Goal: Transaction & Acquisition: Subscribe to service/newsletter

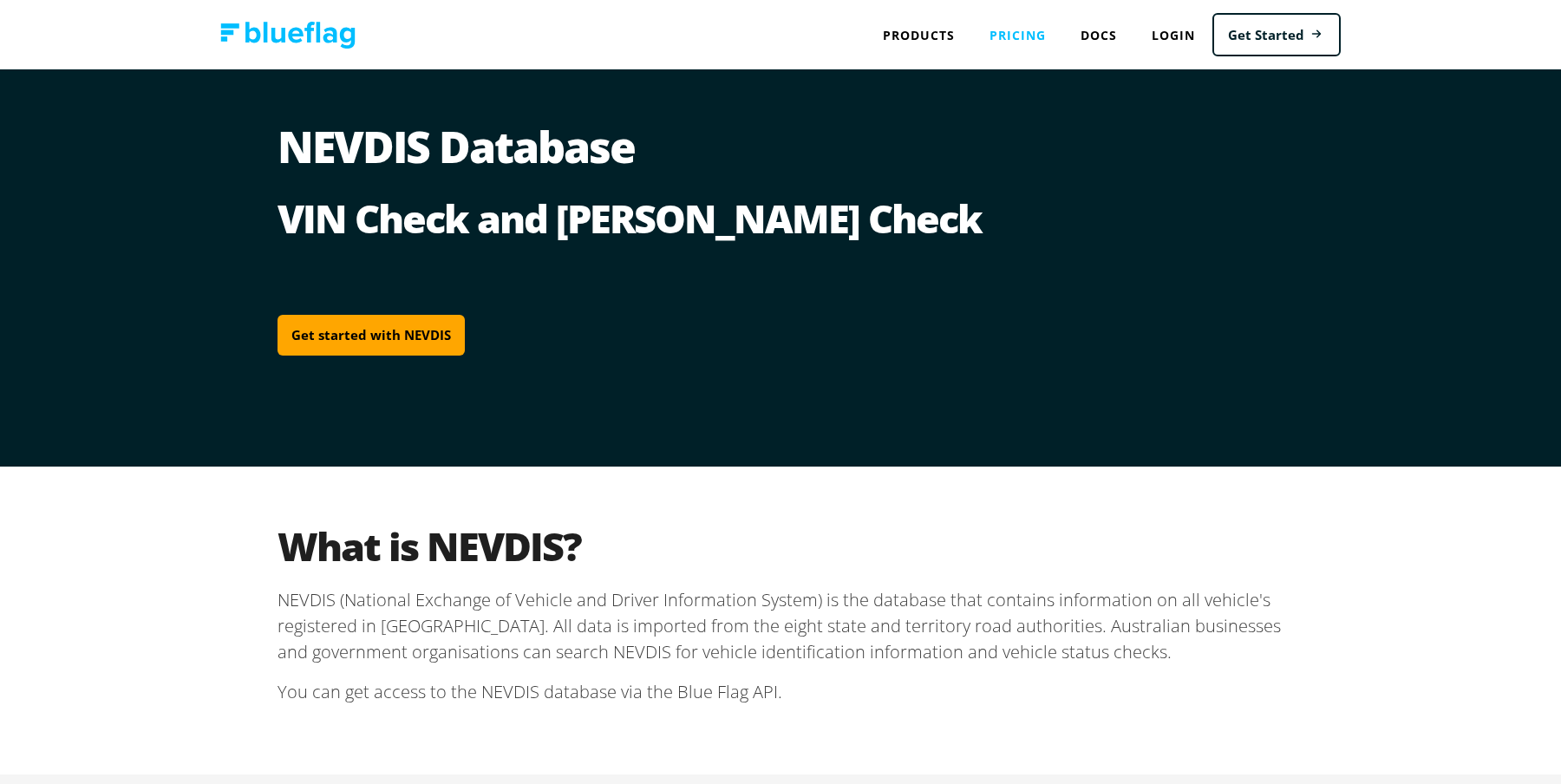
click at [1026, 35] on link "Pricing" at bounding box center [1017, 35] width 91 height 35
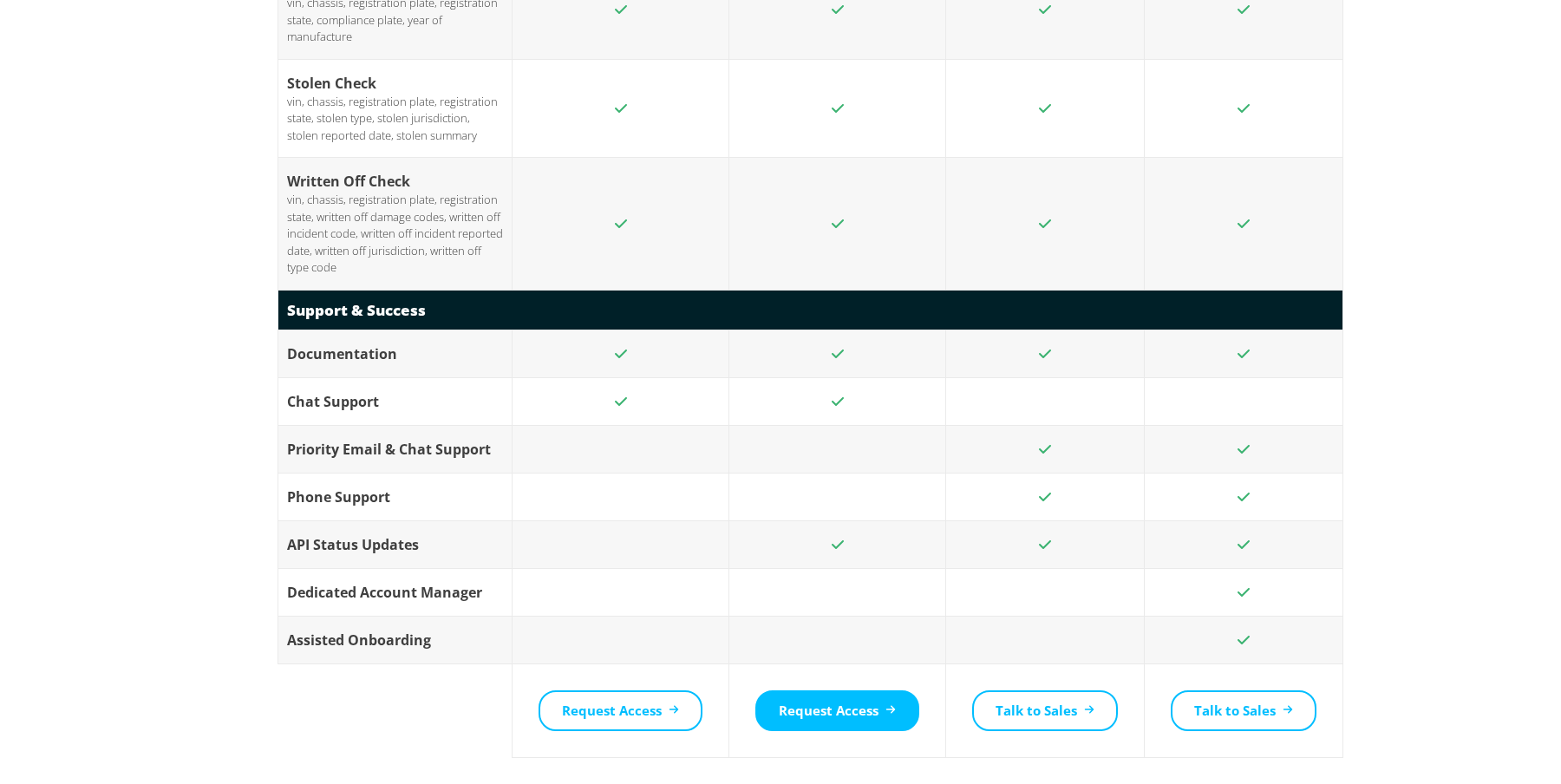
scroll to position [3147, 0]
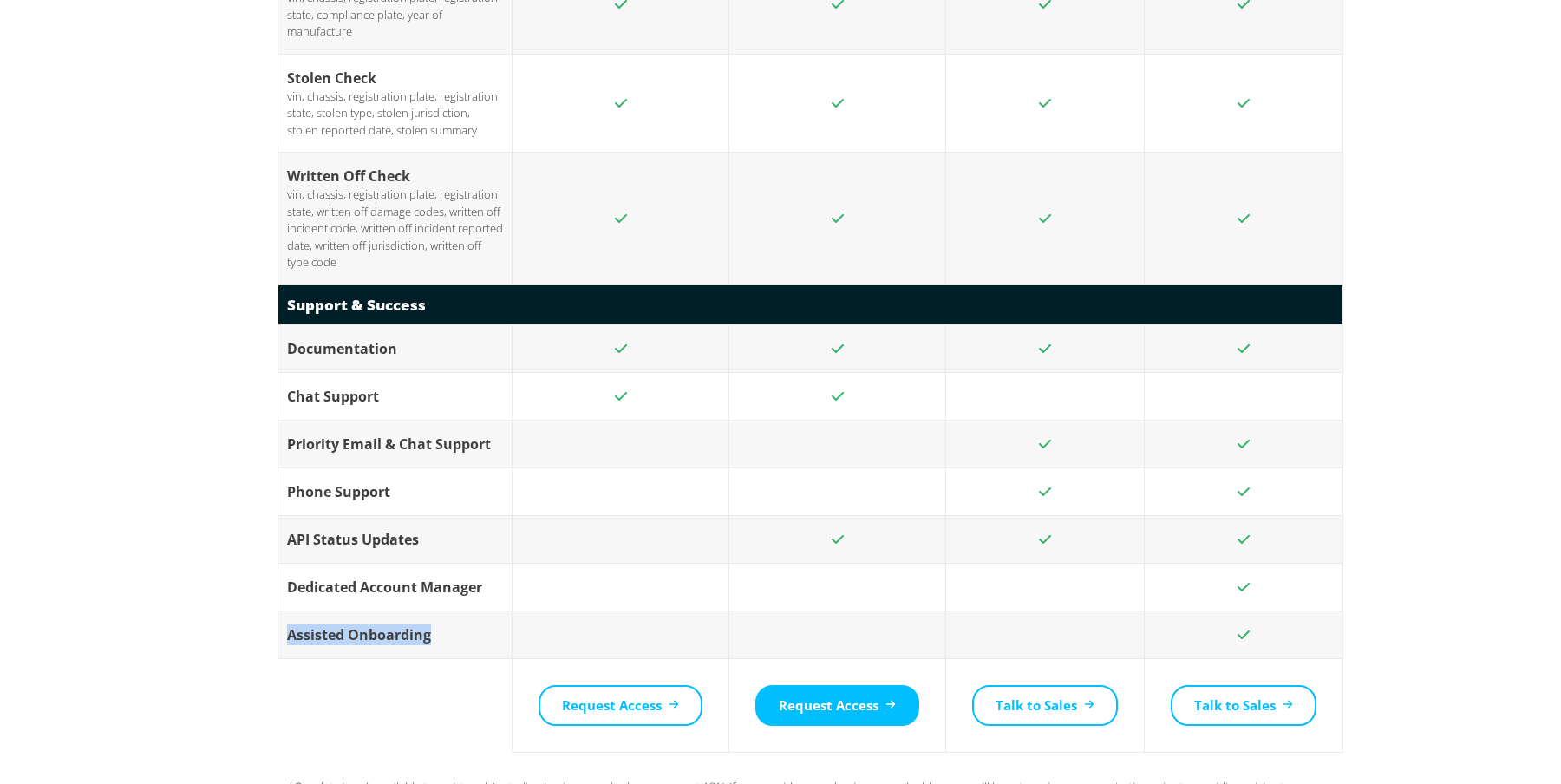
drag, startPoint x: 433, startPoint y: 521, endPoint x: 282, endPoint y: 517, distance: 151.1
click at [282, 611] on td "Assisted Onboarding" at bounding box center [396, 635] width 234 height 48
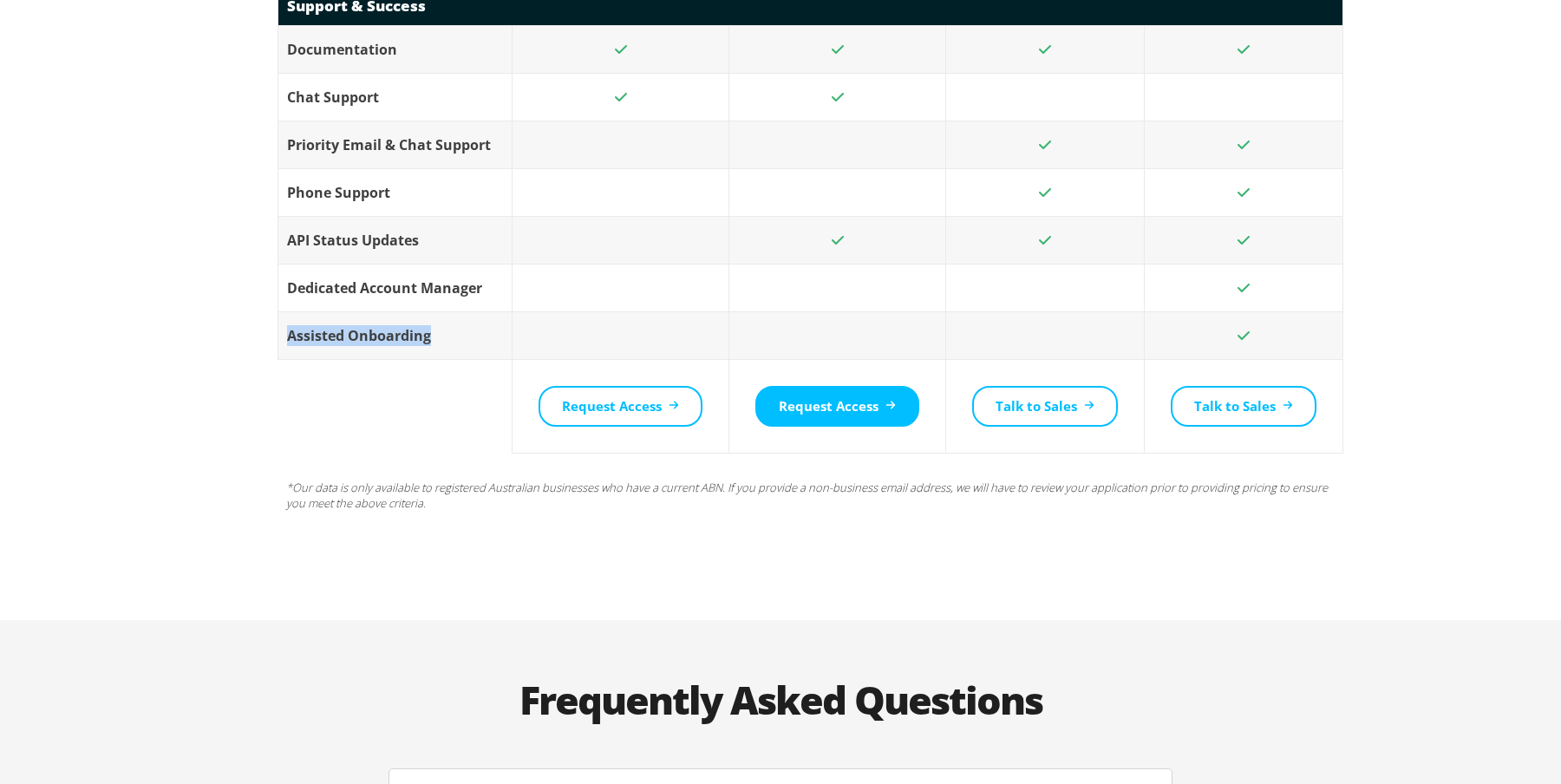
scroll to position [3448, 0]
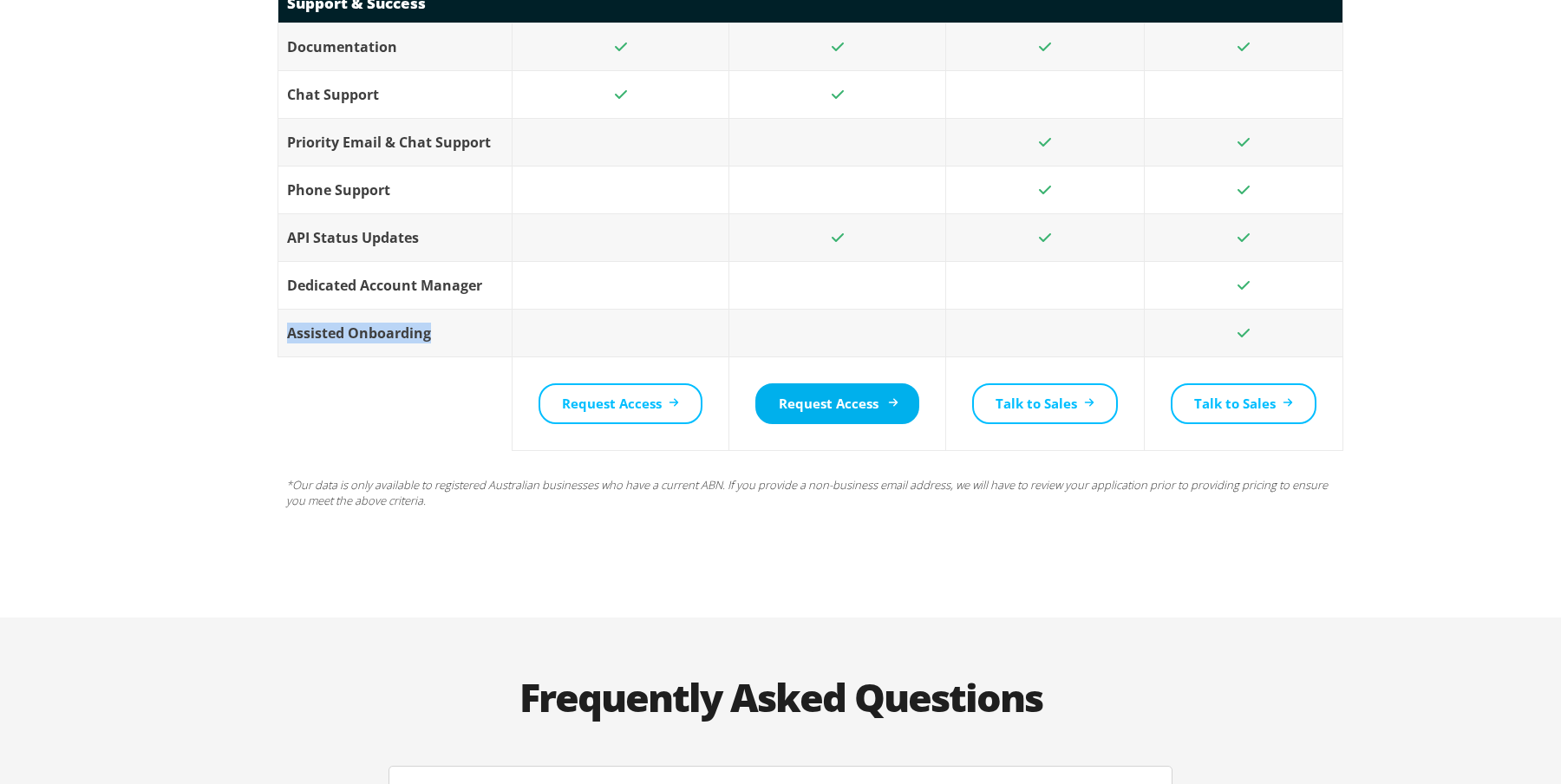
click at [836, 383] on link "Request Access" at bounding box center [837, 403] width 164 height 41
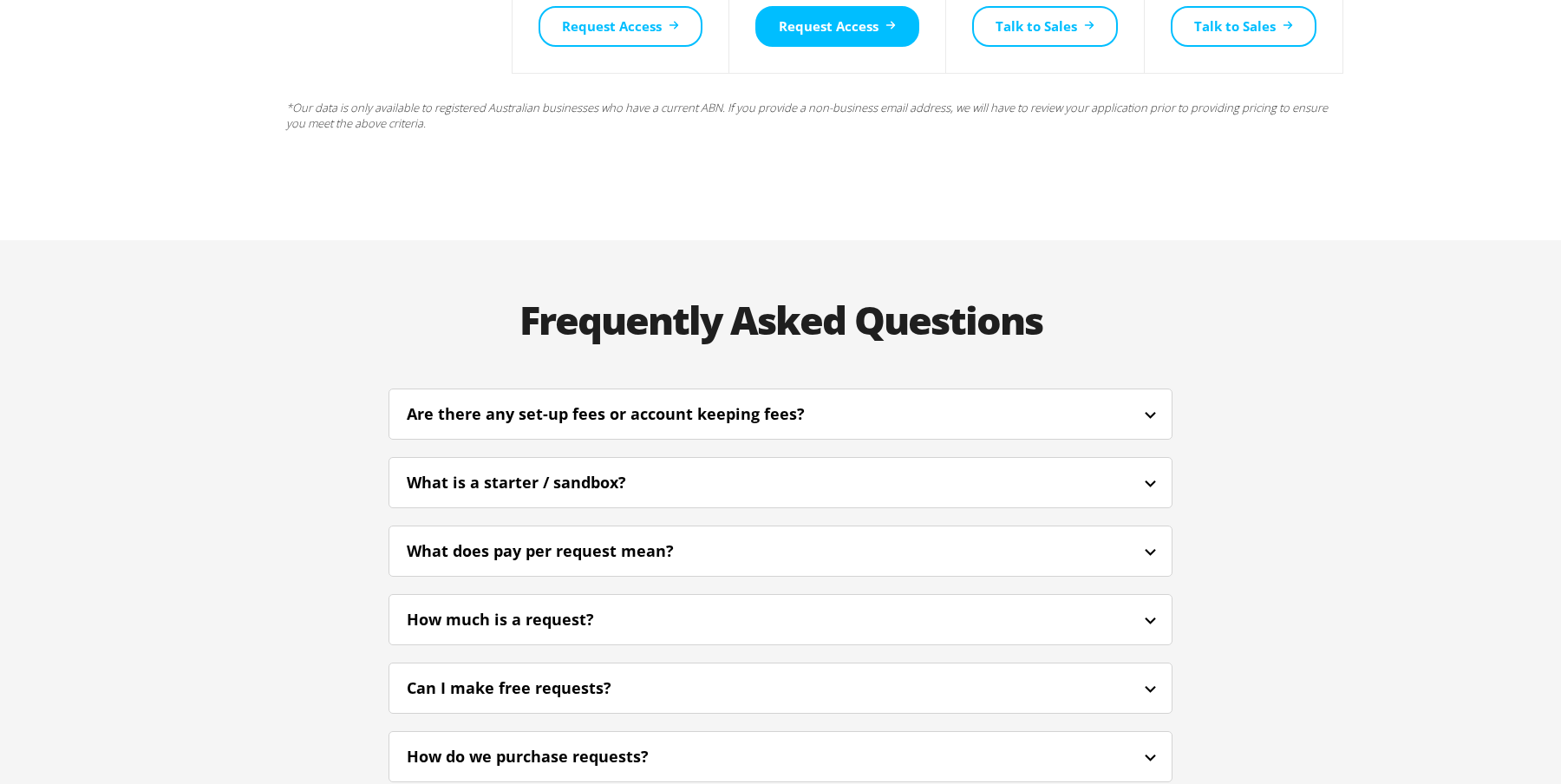
scroll to position [3826, 0]
click at [815, 402] on div "Are there any set-up fees or account keeping fees?" at bounding box center [629, 413] width 445 height 24
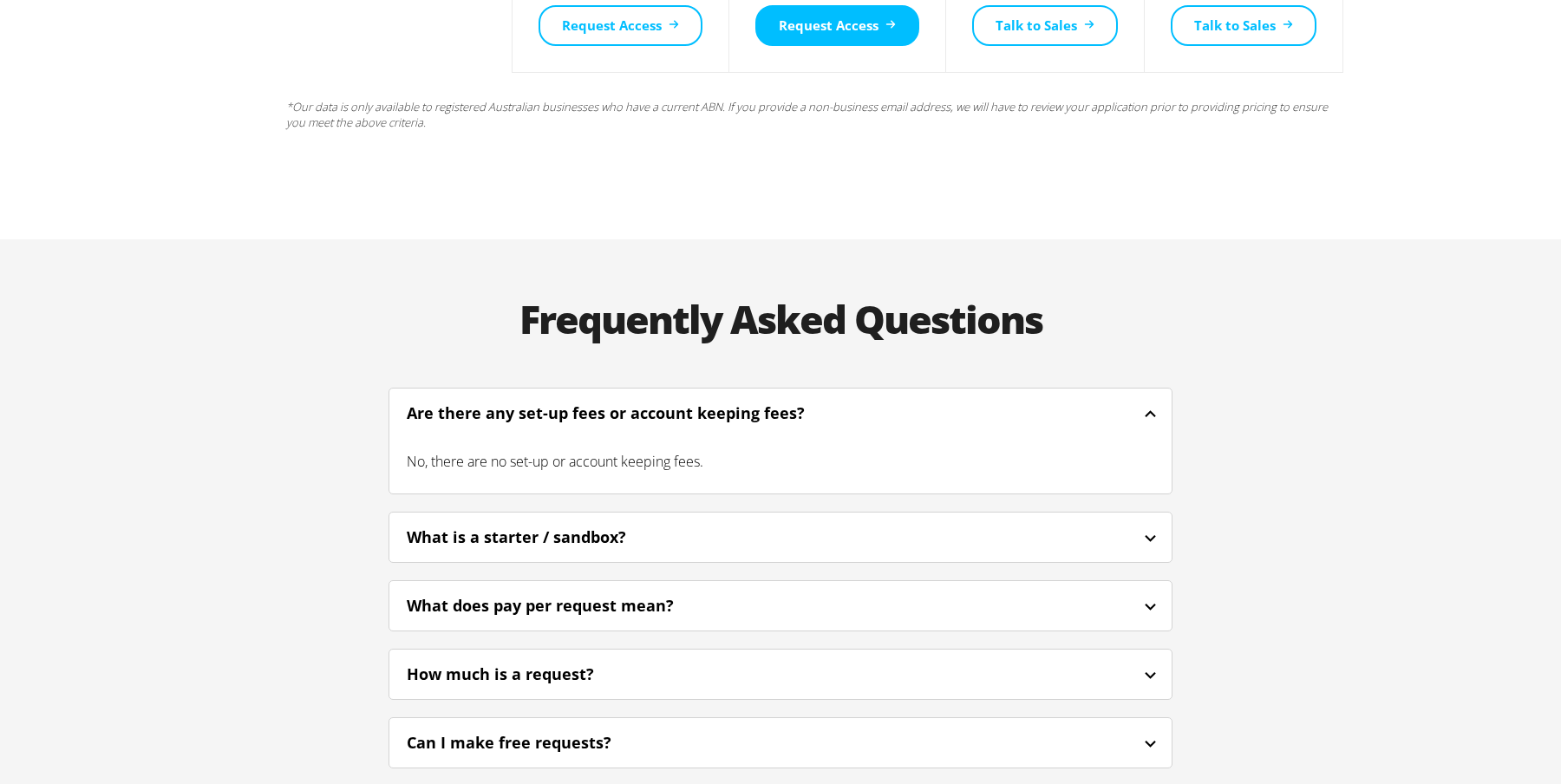
click at [1085, 585] on div "What does pay per request mean?" at bounding box center [780, 605] width 782 height 41
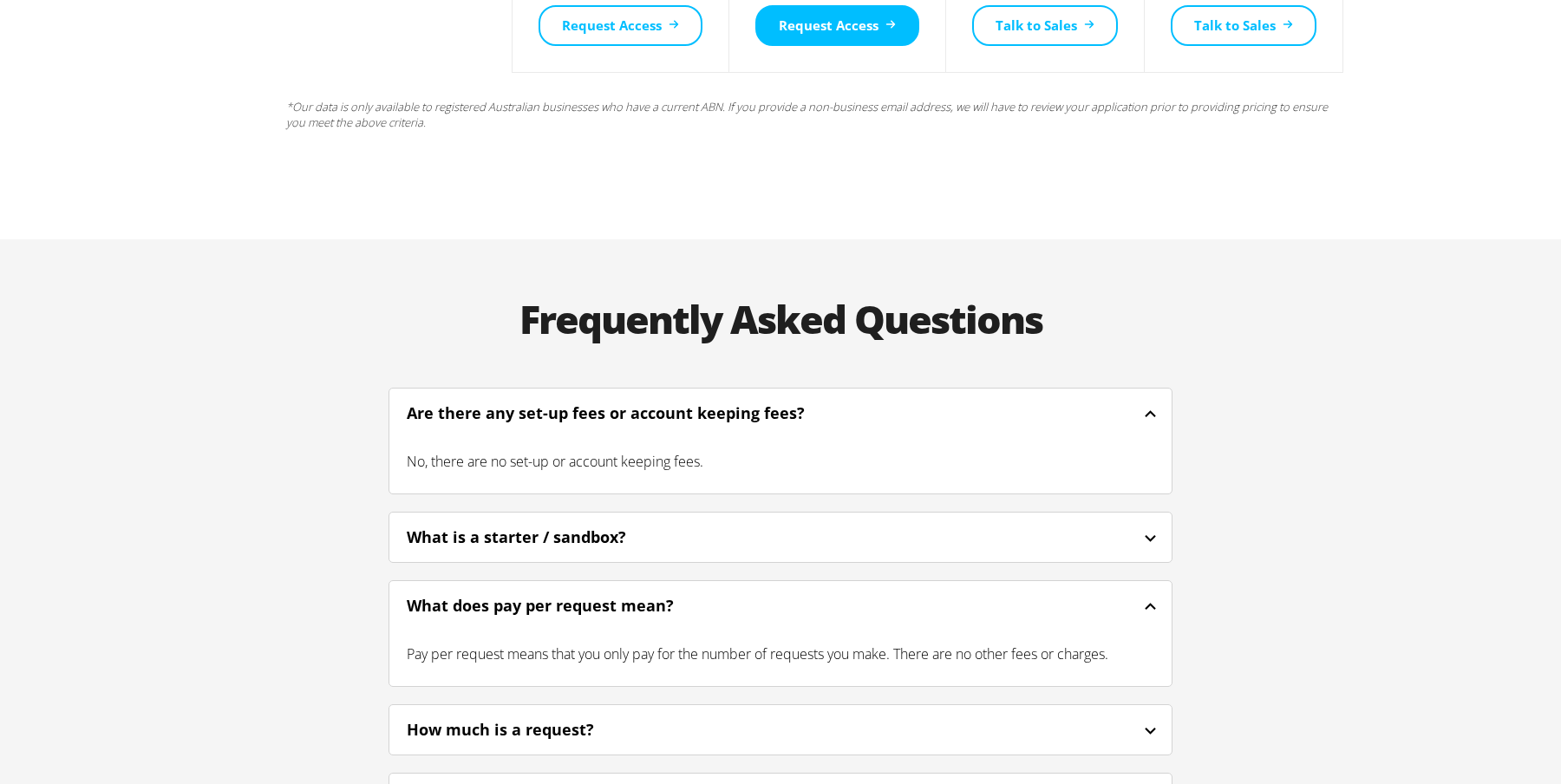
click at [843, 709] on div "How much is a request?" at bounding box center [780, 729] width 782 height 41
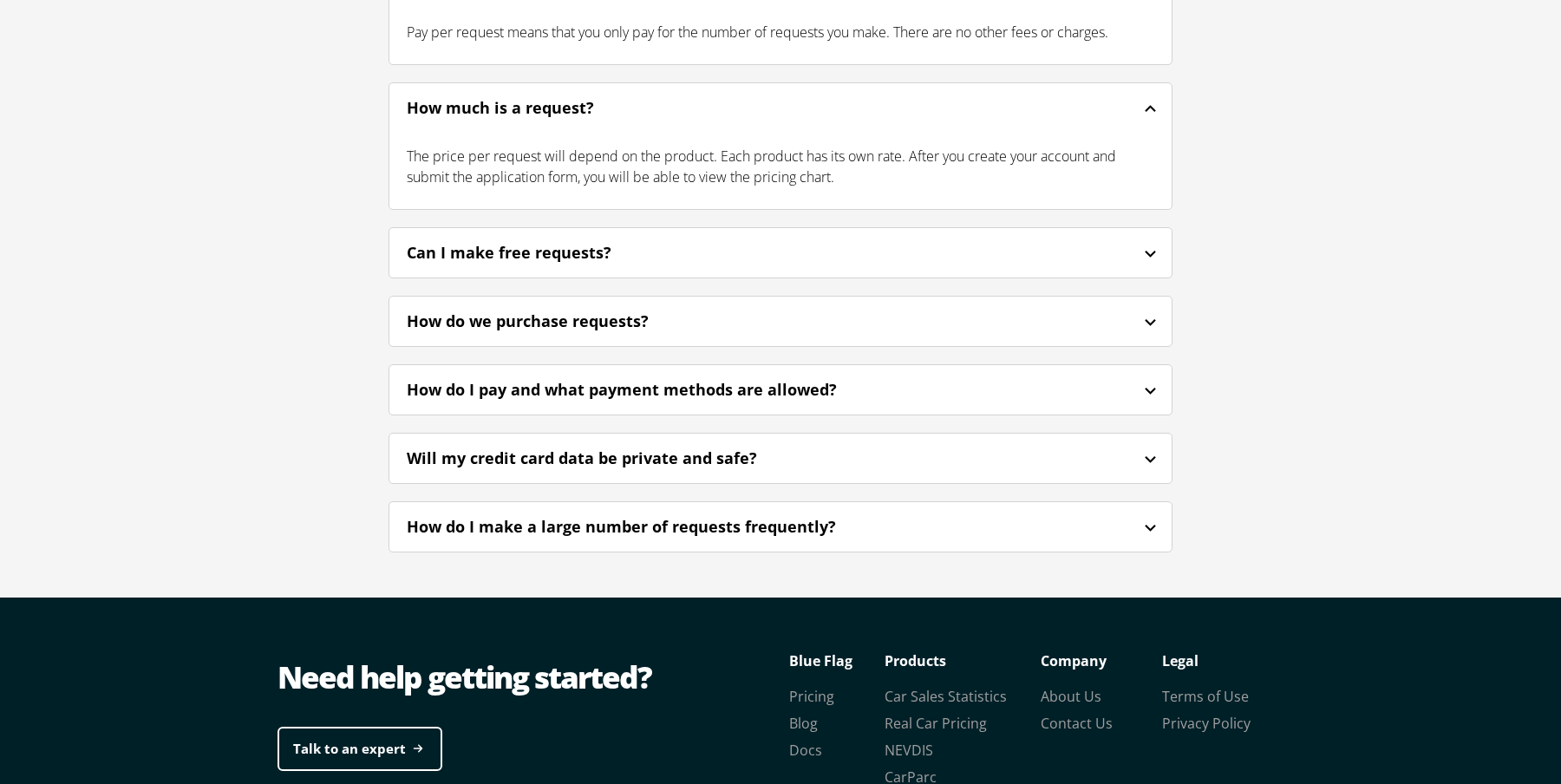
scroll to position [4456, 0]
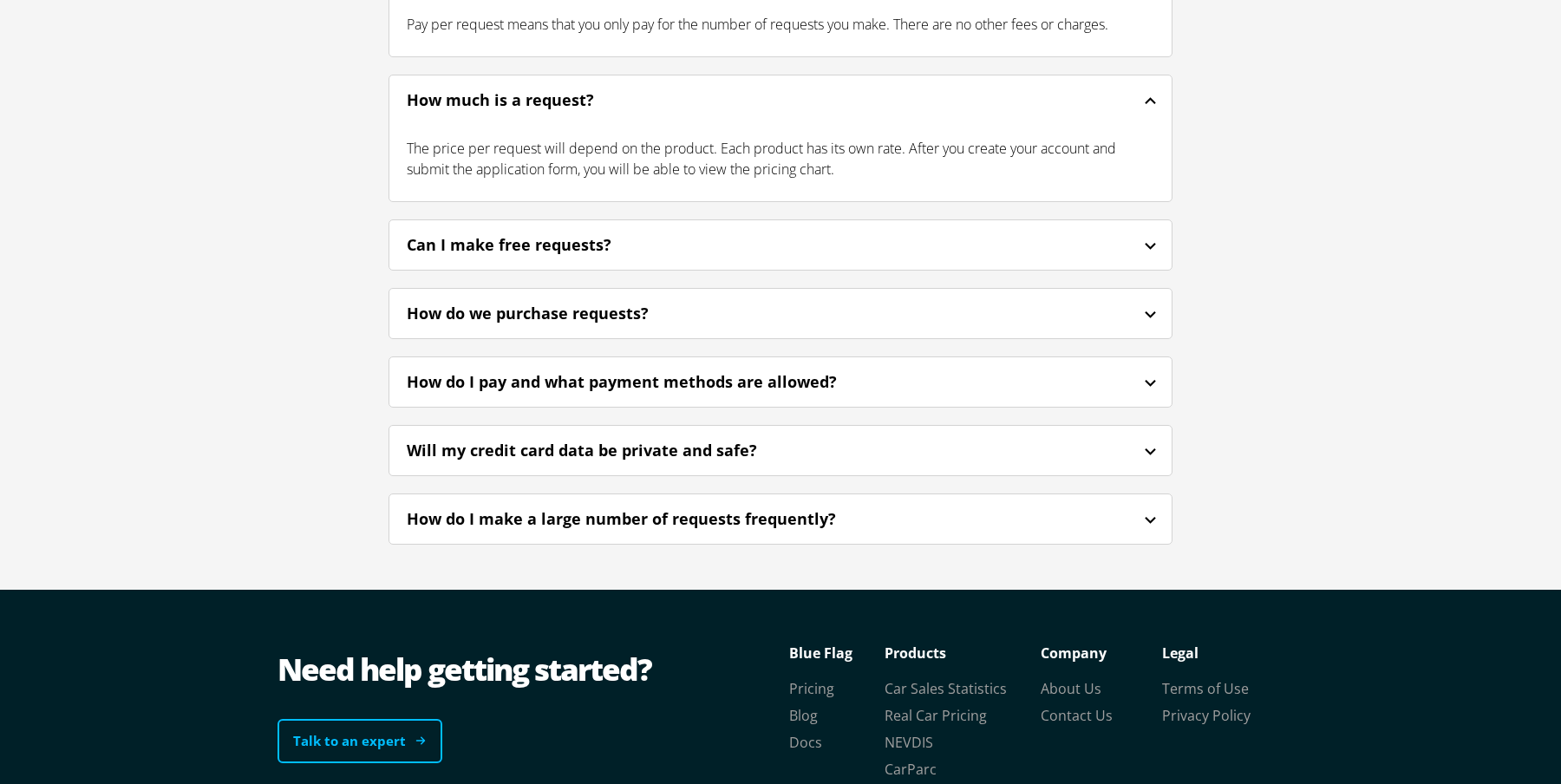
click at [403, 719] on link "Talk to an expert" at bounding box center [359, 741] width 165 height 44
